Goal: Information Seeking & Learning: Understand process/instructions

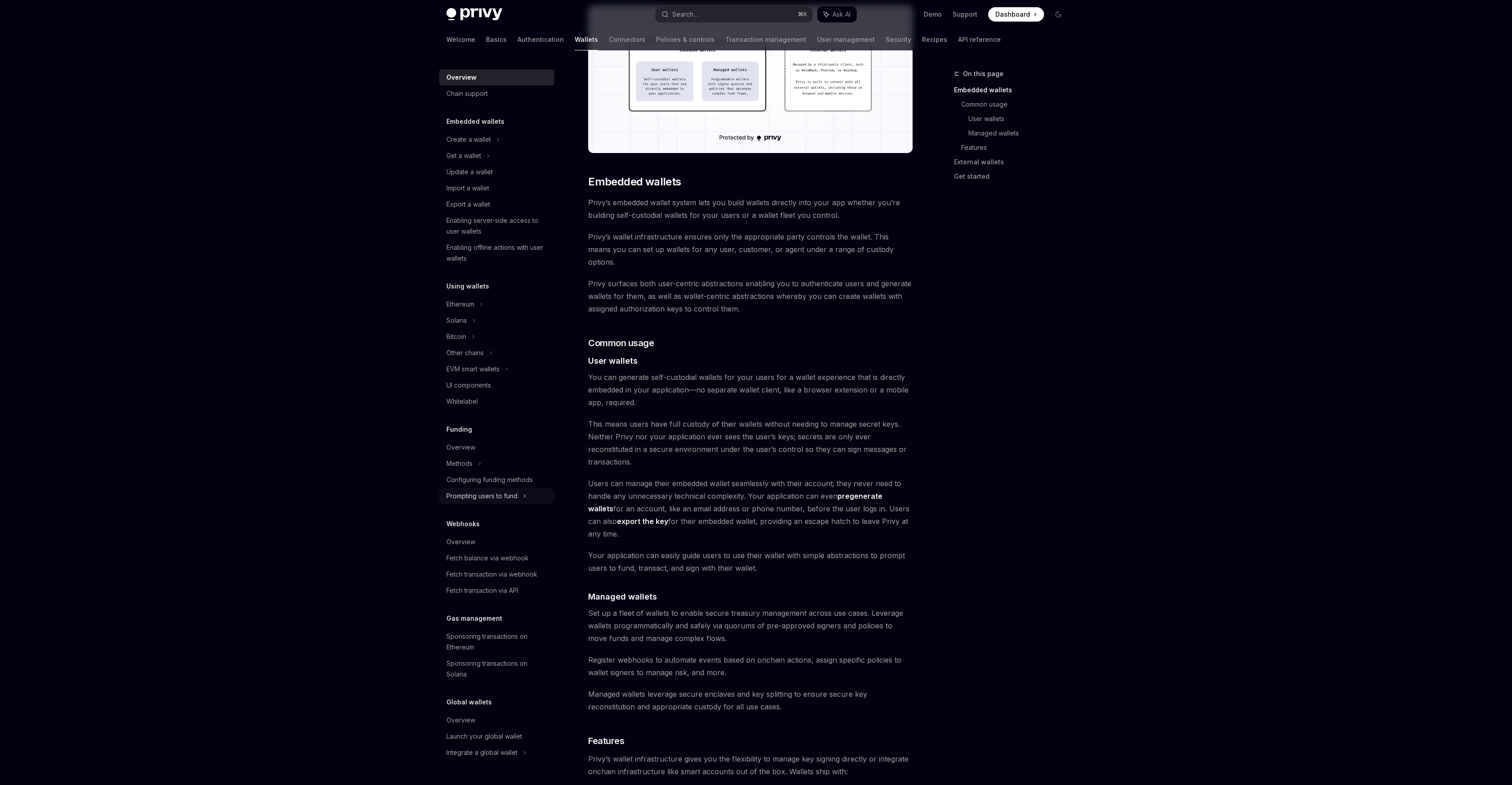
scroll to position [341, 0]
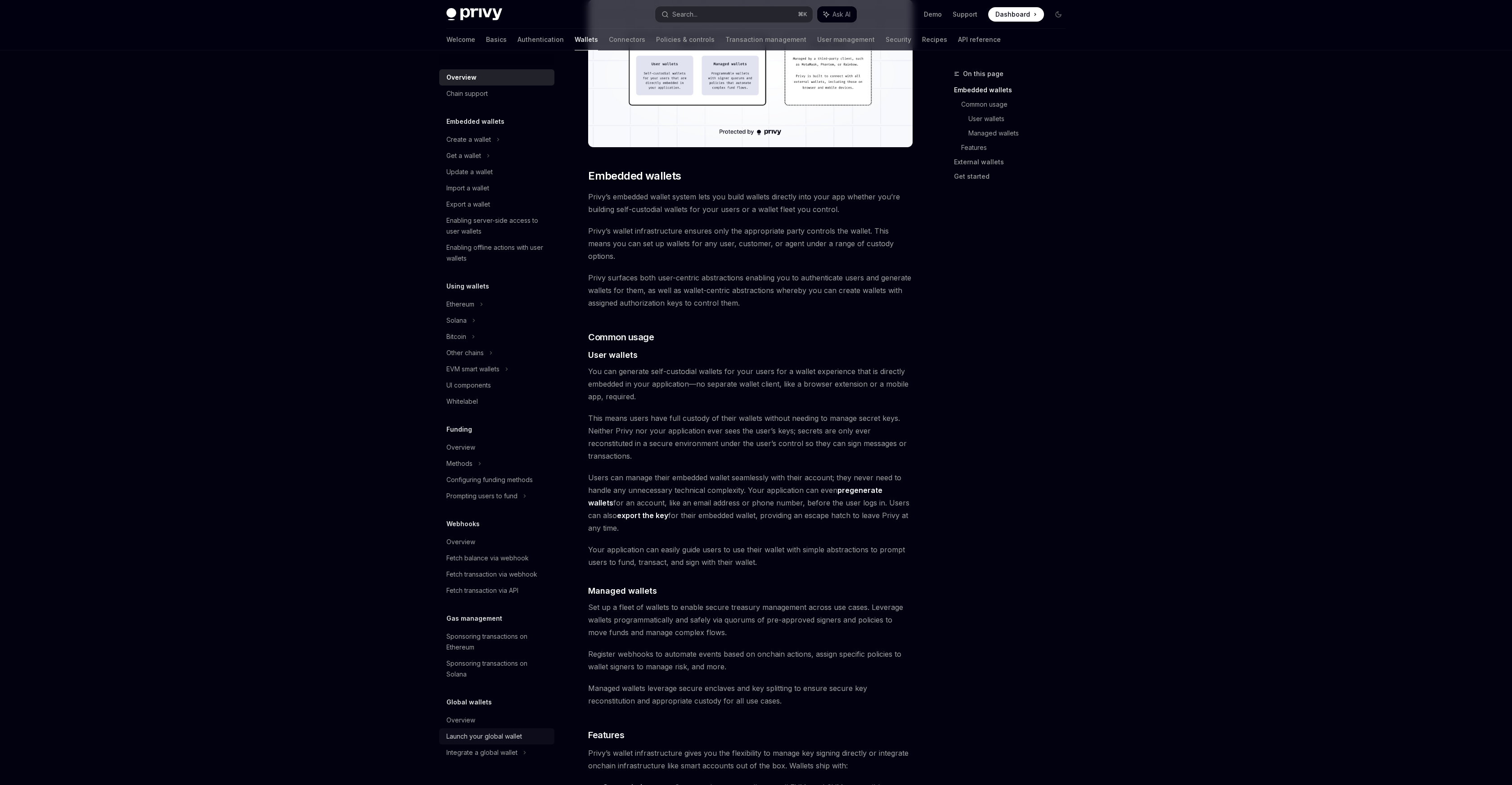
click at [506, 734] on div "Launch your global wallet" at bounding box center [484, 736] width 76 height 11
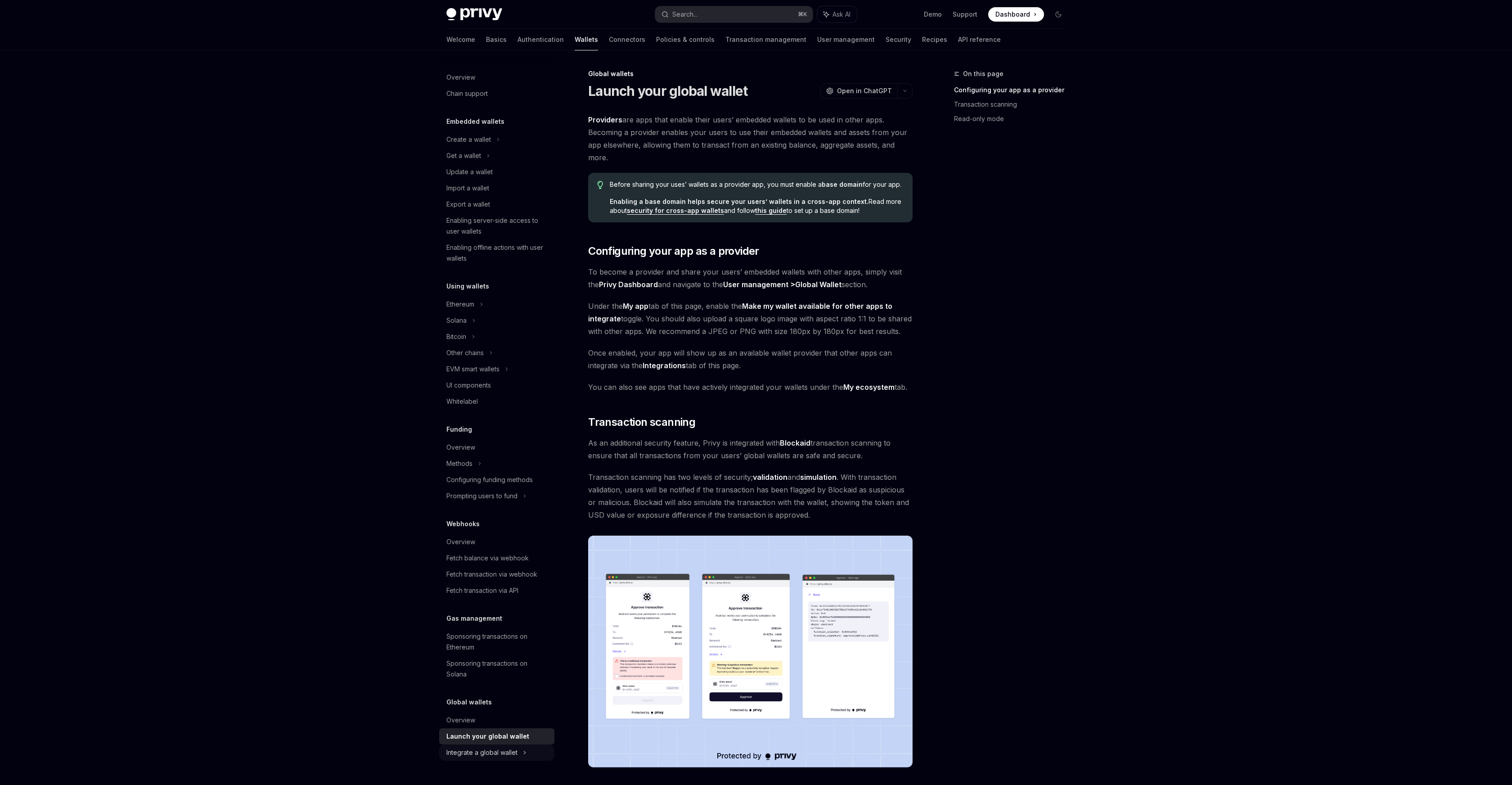
click at [466, 342] on div "Integrate a global wallet" at bounding box center [456, 337] width 20 height 11
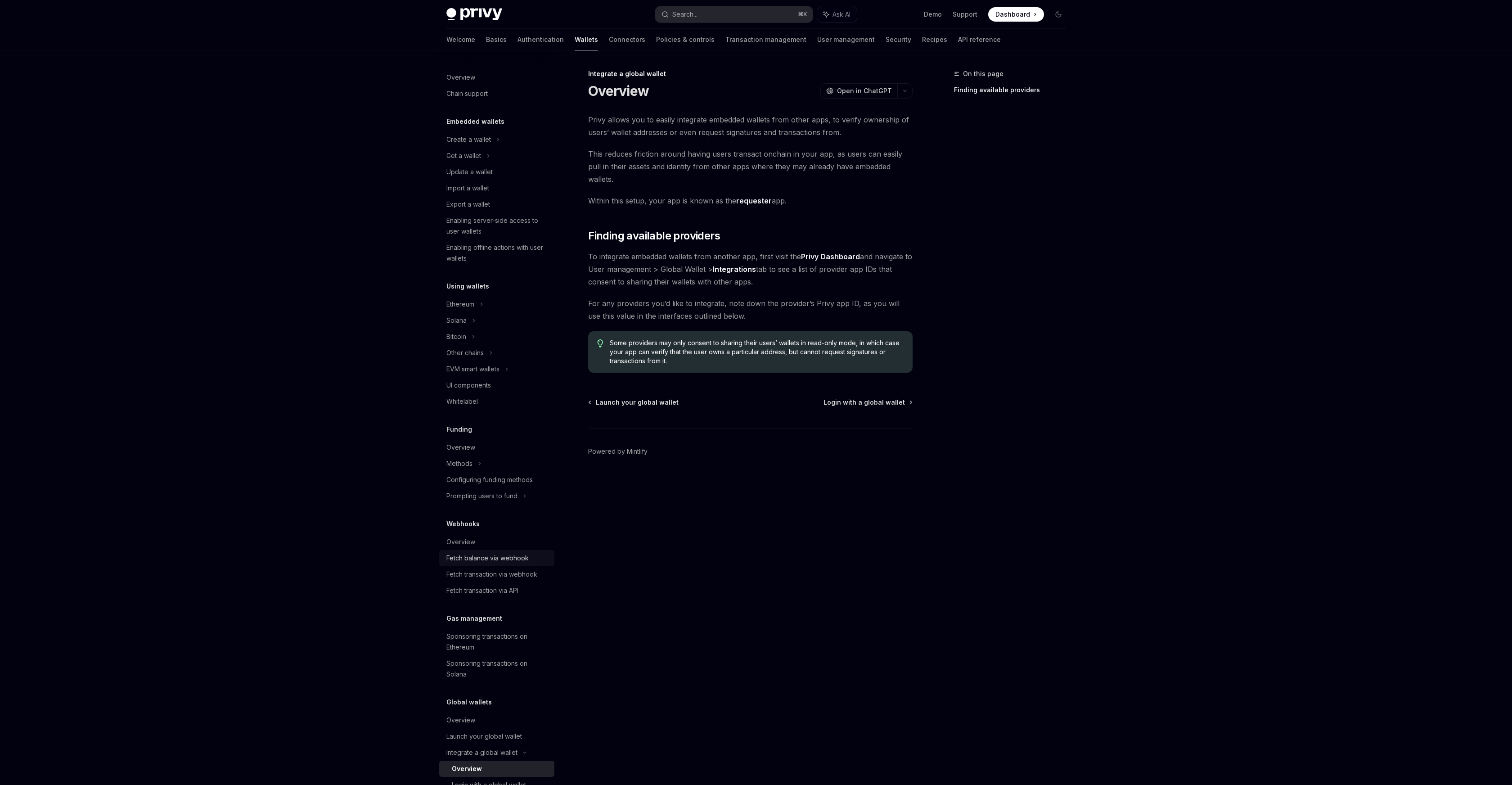
scroll to position [107, 0]
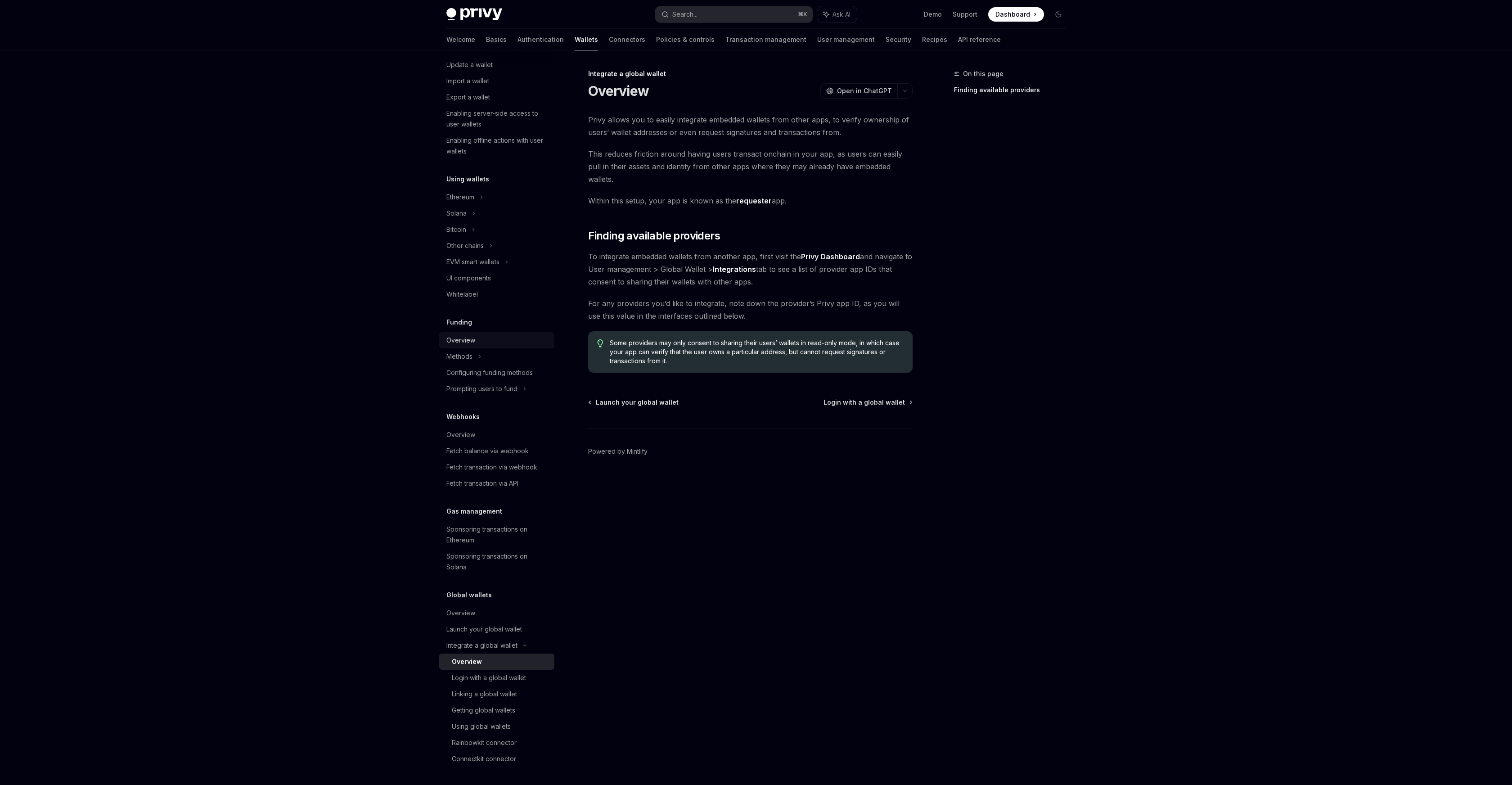
click at [464, 344] on div "Overview" at bounding box center [461, 340] width 29 height 11
type textarea "*"
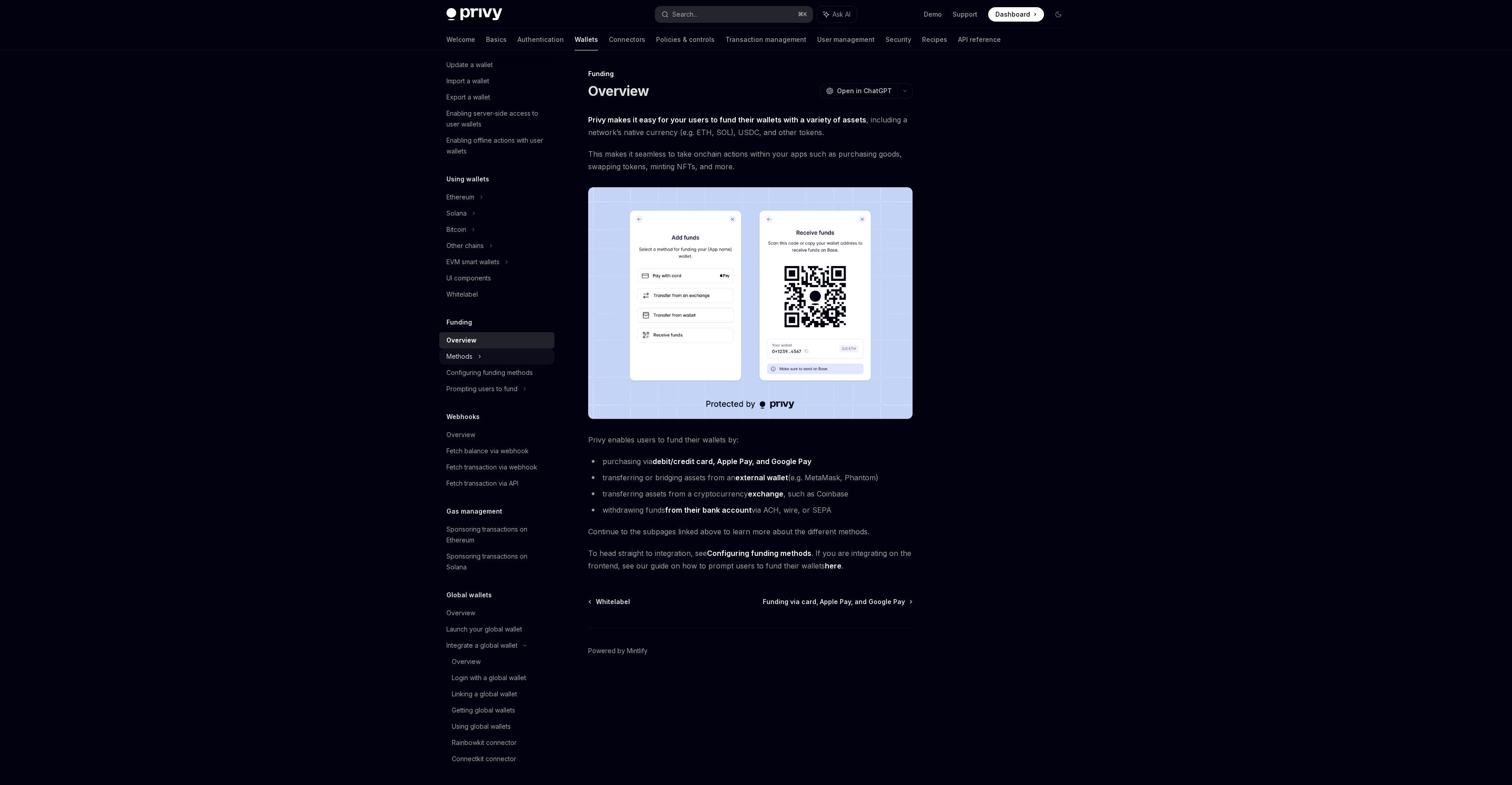
click at [464, 54] on div "Methods" at bounding box center [464, 49] width 34 height 11
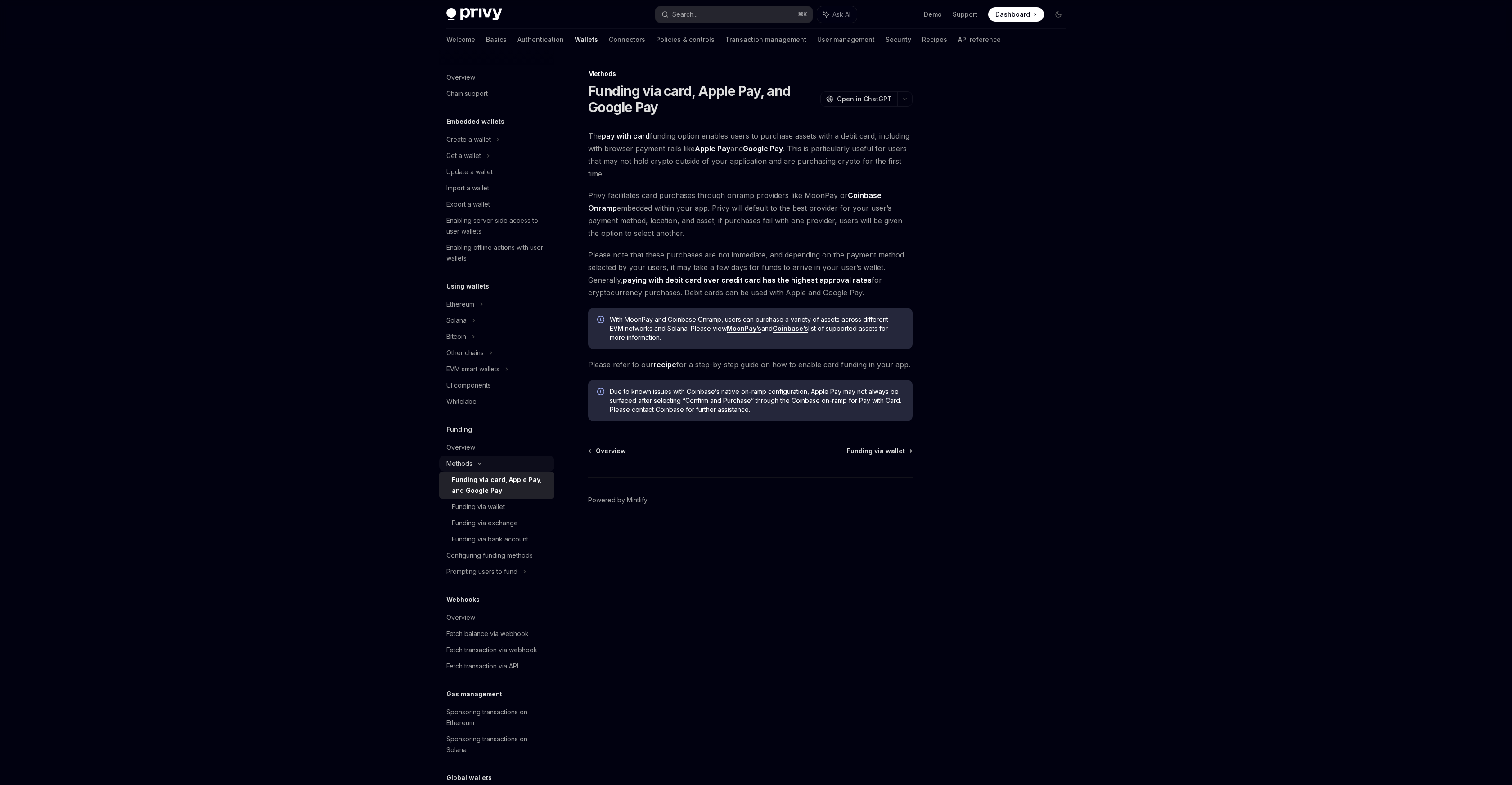
click at [466, 161] on div "Methods" at bounding box center [464, 156] width 34 height 11
click at [468, 449] on div "Overview" at bounding box center [461, 448] width 29 height 11
type textarea "*"
